Goal: Task Accomplishment & Management: Manage account settings

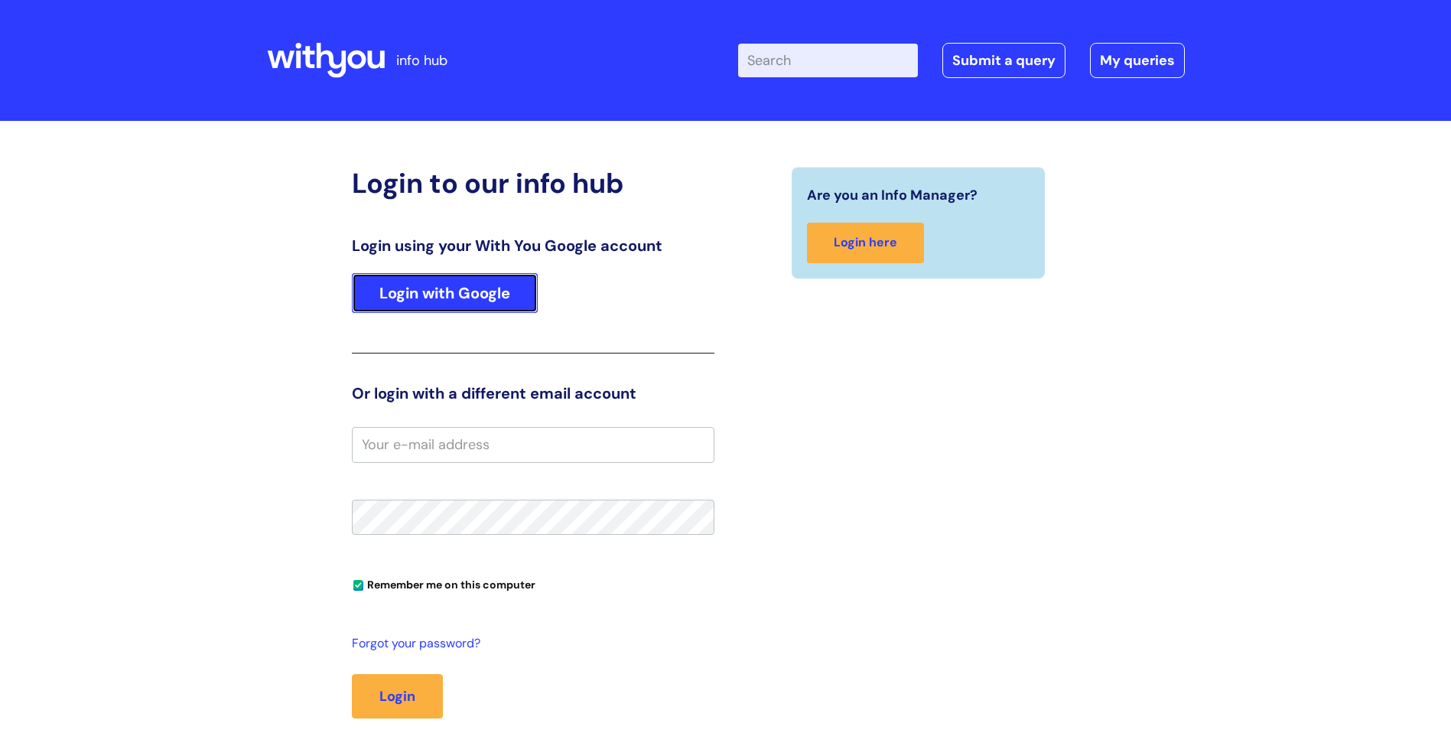
click at [402, 291] on link "Login with Google" at bounding box center [445, 293] width 186 height 40
